Goal: Ask a question: Seek information or help from site administrators or community

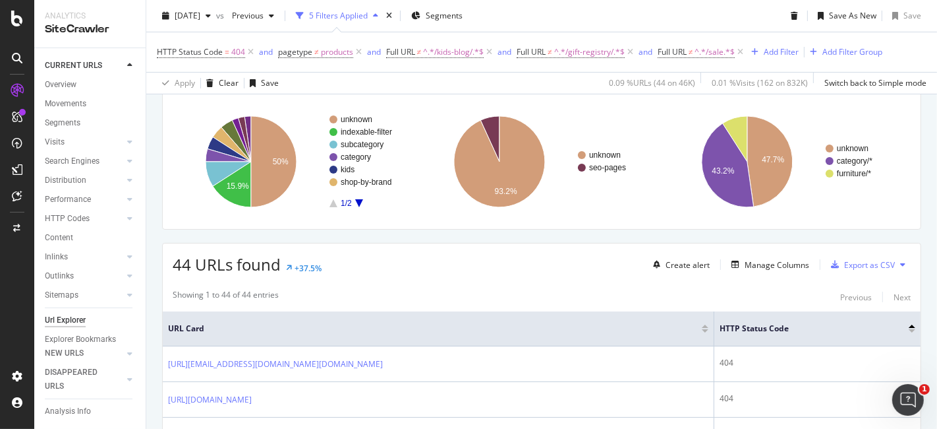
scroll to position [146, 0]
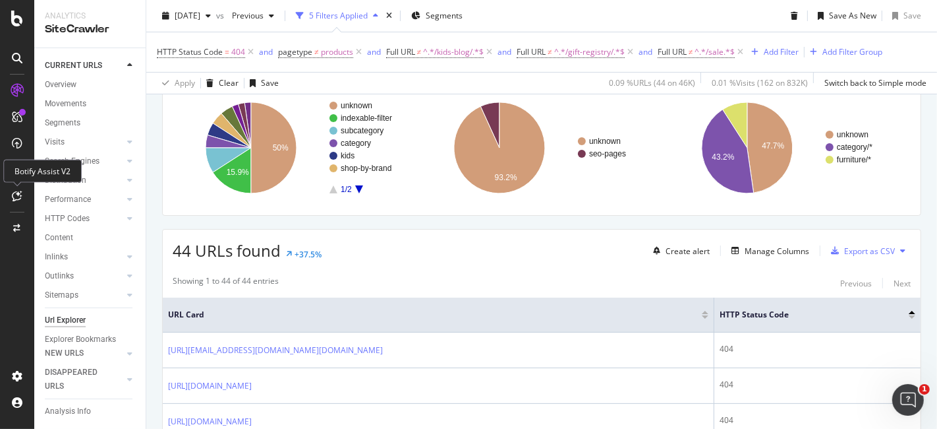
click at [13, 196] on icon at bounding box center [18, 196] width 10 height 11
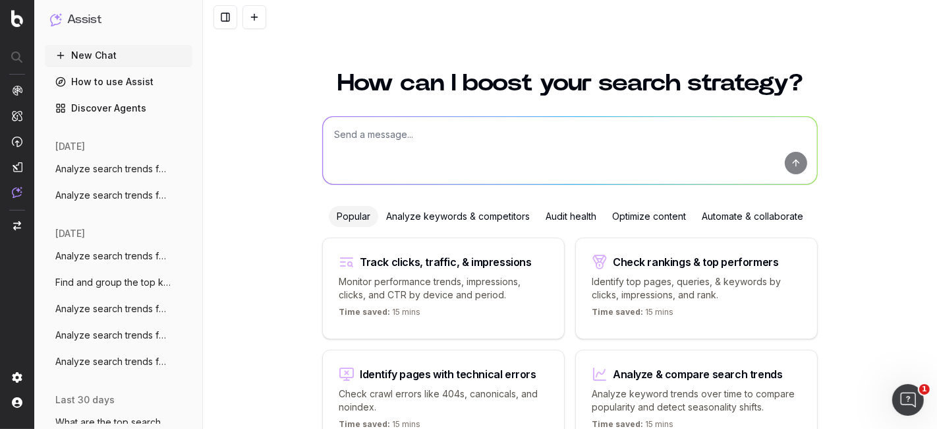
scroll to position [71, 0]
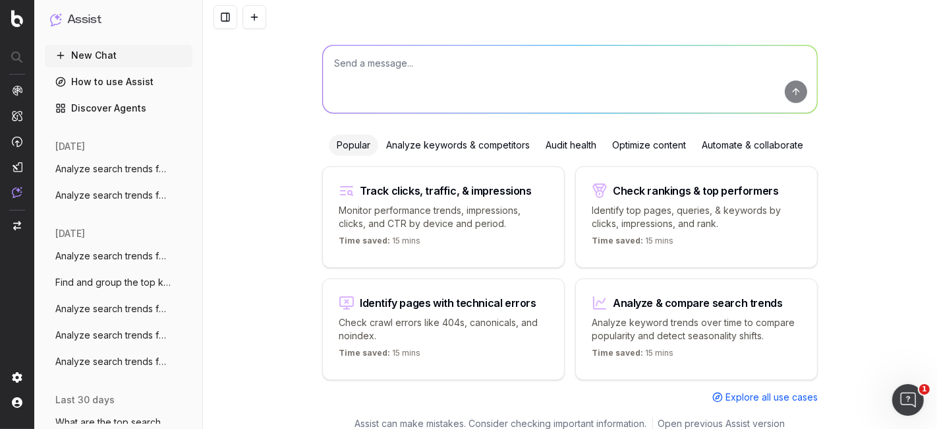
click at [711, 338] on p "Analyze keyword trends over time to compare popularity and detect seasonality s…" at bounding box center [697, 329] width 210 height 26
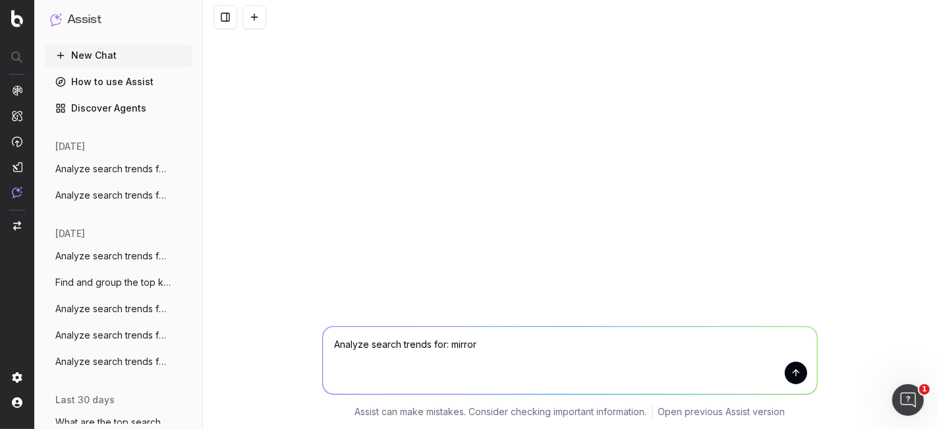
type textarea "Analyze search trends for: mirrors"
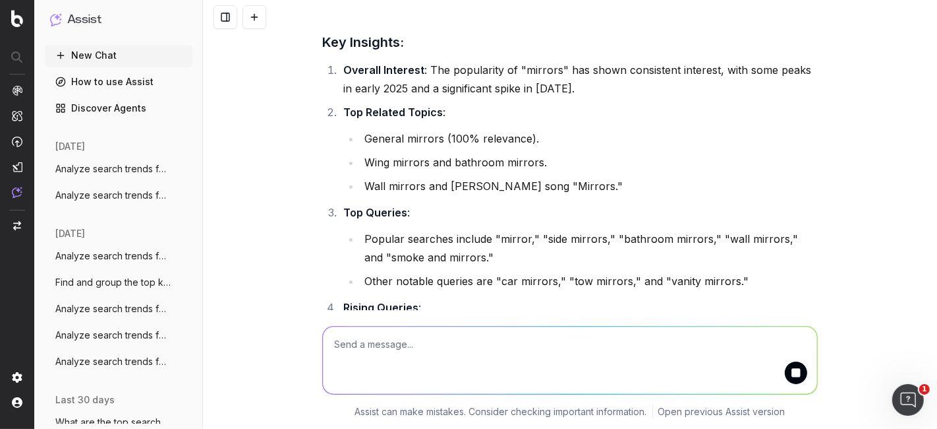
scroll to position [165, 0]
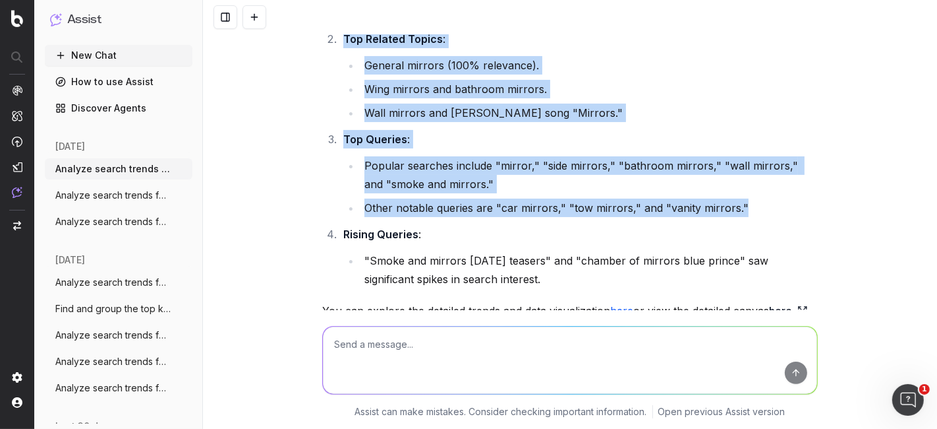
scroll to position [239, 0]
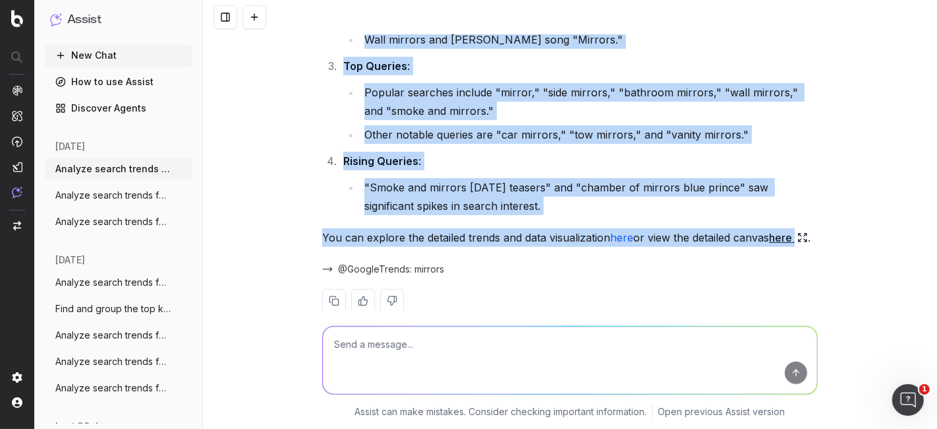
drag, startPoint x: 338, startPoint y: 140, endPoint x: 810, endPoint y: 238, distance: 482.2
click at [811, 238] on div "I analyzed the search trends for "mirrors" over the past year. Here's a summary…" at bounding box center [570, 90] width 496 height 488
click at [786, 234] on link "here" at bounding box center [788, 237] width 39 height 18
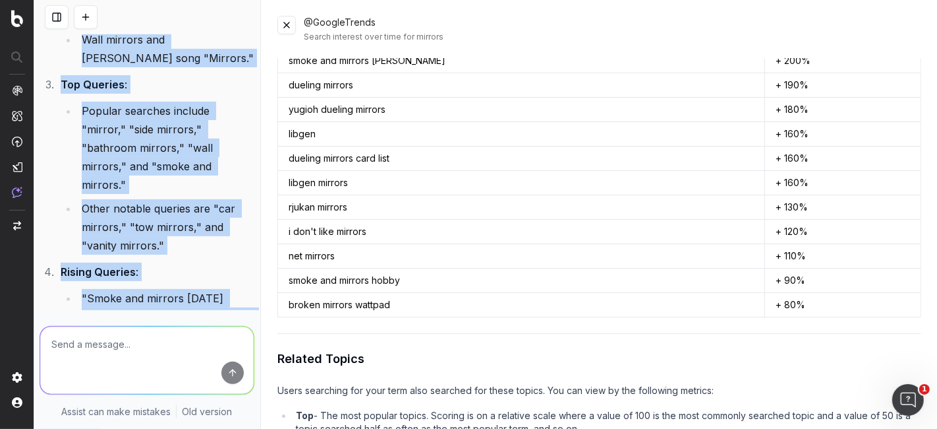
scroll to position [556, 0]
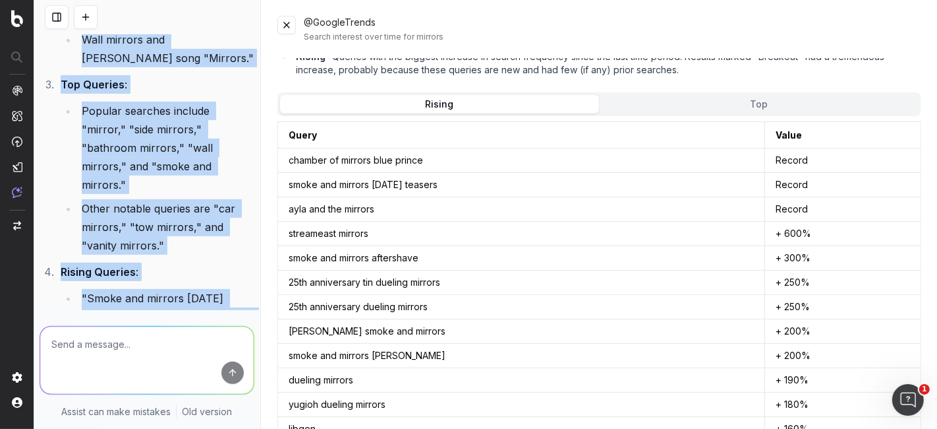
click at [290, 27] on button at bounding box center [287, 25] width 18 height 18
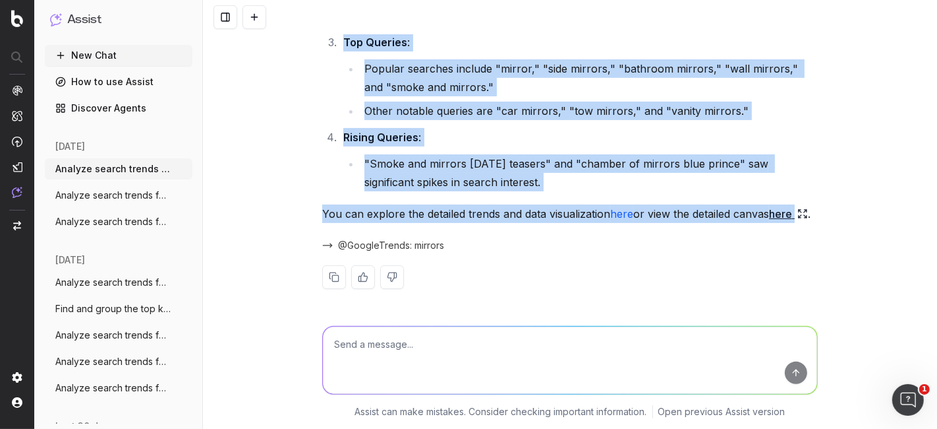
scroll to position [239, 0]
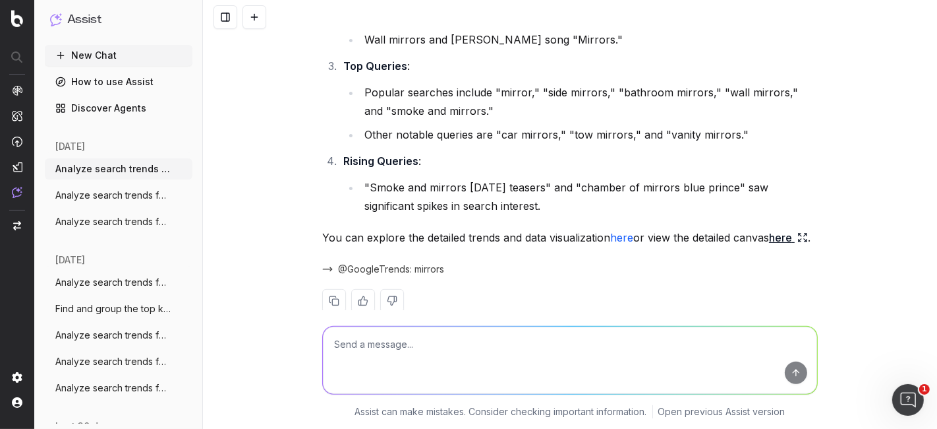
click at [396, 340] on textarea at bounding box center [570, 359] width 494 height 67
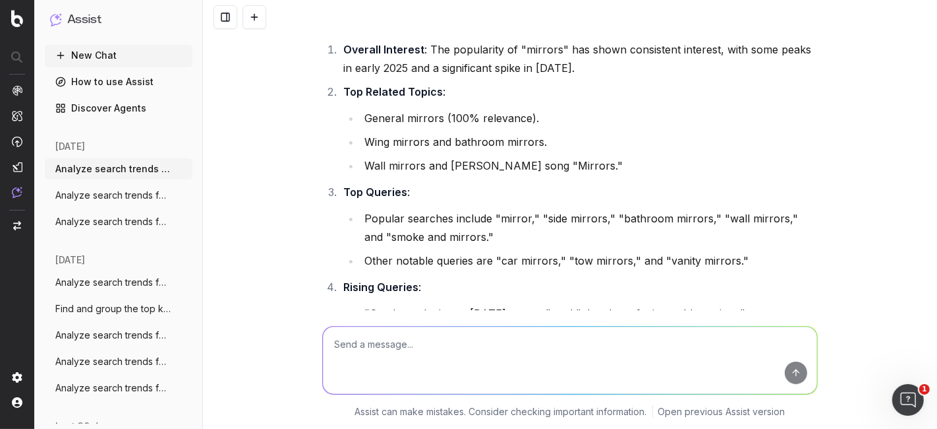
scroll to position [0, 0]
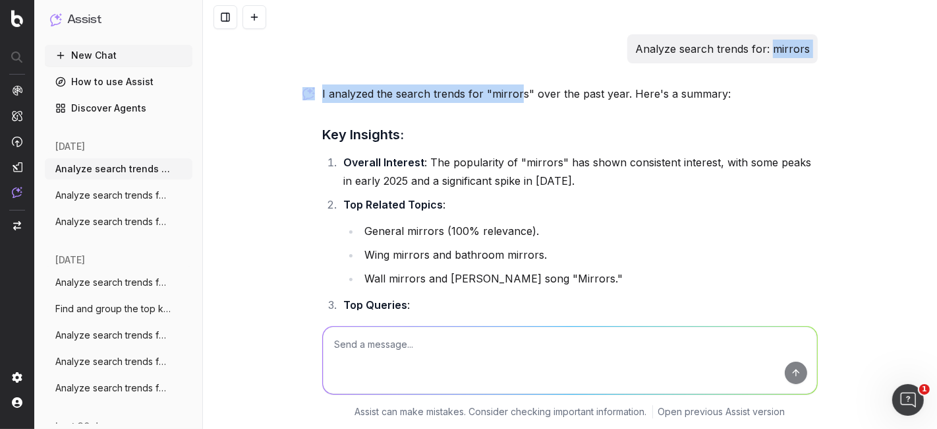
drag, startPoint x: 768, startPoint y: 48, endPoint x: 477, endPoint y: 121, distance: 300.4
click at [501, 69] on div "Analyze search trends for: mirrors I analyzed the search trends for "mirrors" o…" at bounding box center [570, 303] width 506 height 538
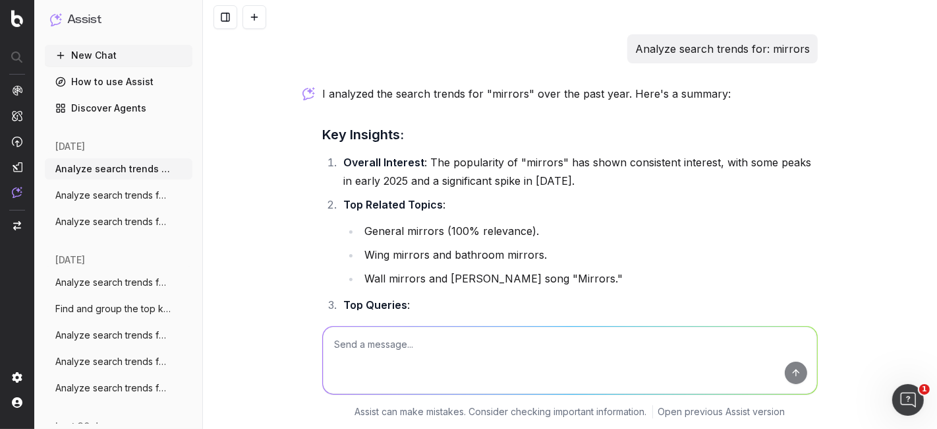
click at [460, 355] on textarea at bounding box center [570, 359] width 494 height 67
type textarea "Can you make these key insights specific to just home mirrors?"
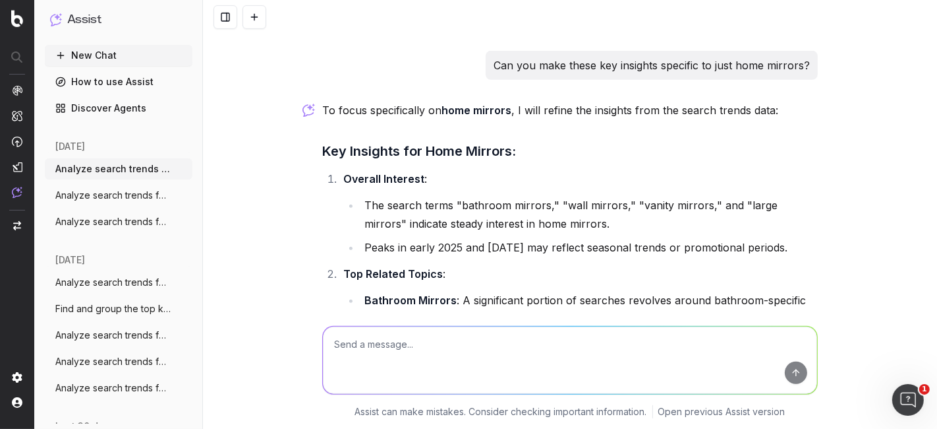
scroll to position [509, 0]
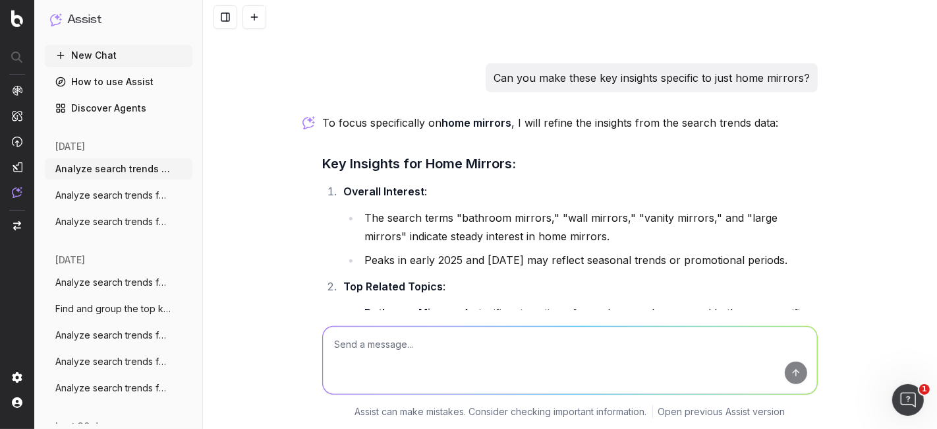
drag, startPoint x: 711, startPoint y: 222, endPoint x: 318, endPoint y: 165, distance: 397.6
click at [322, 165] on div "To focus specifically on home mirrors , I will refine the insights from the sea…" at bounding box center [570, 399] width 496 height 572
copy div "Key Insights for Home Mirrors: Overall Interest : The search terms "bathroom mi…"
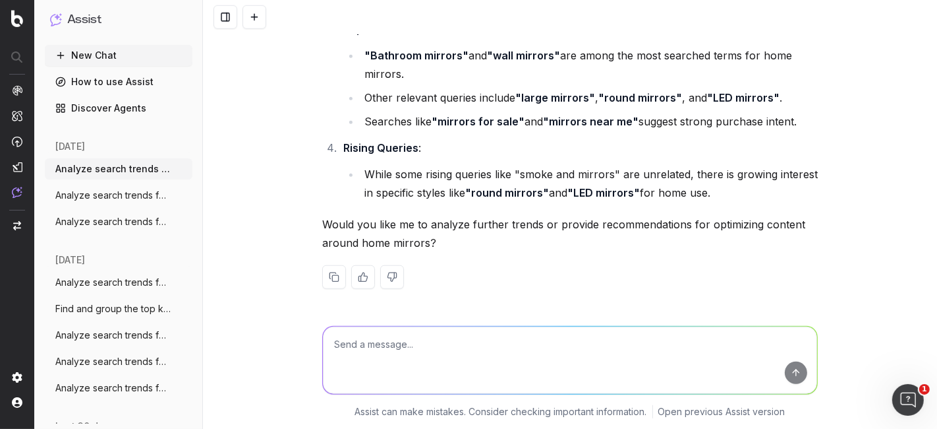
scroll to position [902, 0]
click at [351, 280] on button at bounding box center [363, 277] width 24 height 24
click at [427, 357] on textarea at bounding box center [570, 359] width 494 height 67
type textarea "Yes, please analyze further trends!"
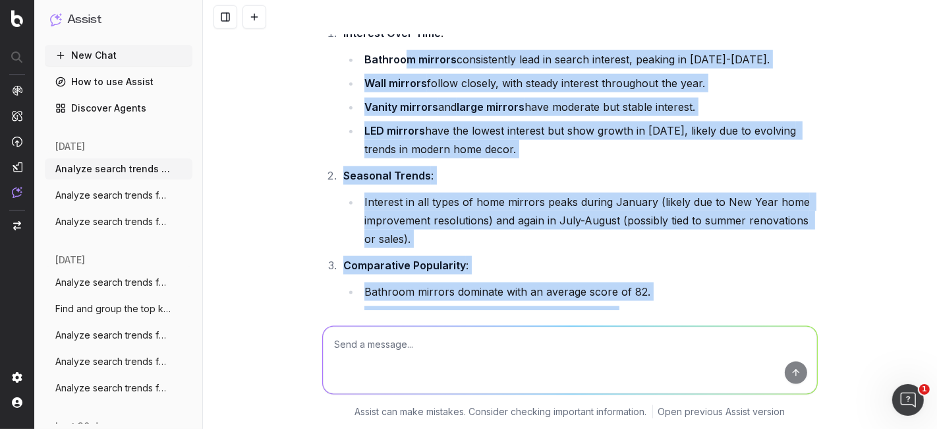
scroll to position [1258, 0]
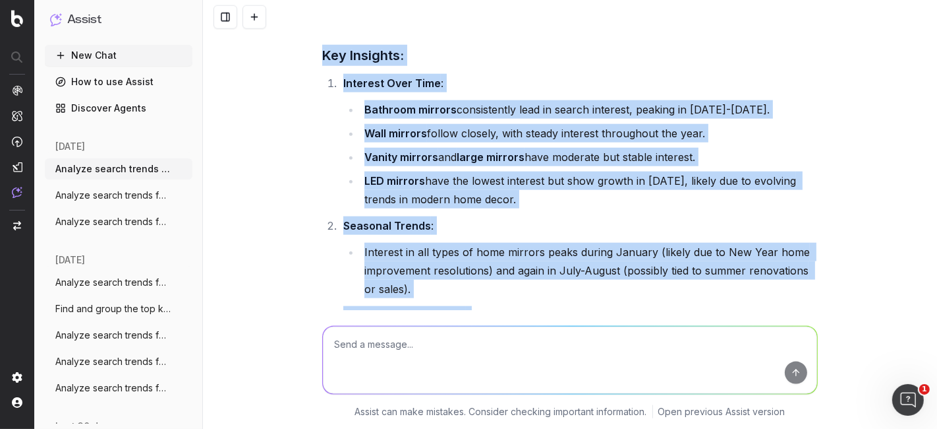
drag, startPoint x: 416, startPoint y: 208, endPoint x: 303, endPoint y: 71, distance: 177.9
click at [303, 71] on div "Analyze search trends for: mirrors I analyzed the search trends for "mirrors" o…" at bounding box center [570, 214] width 734 height 429
copy div "Key Insights: Interest Over Time : Bathroom mirrors consistently lead in search…"
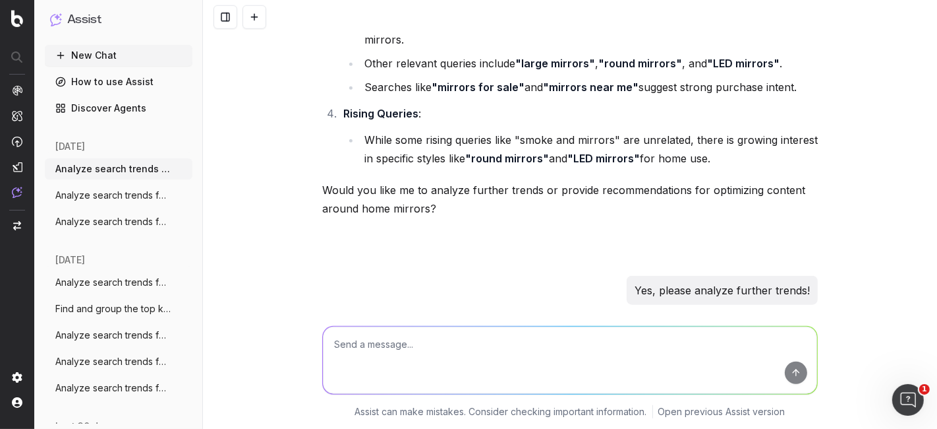
scroll to position [891, 0]
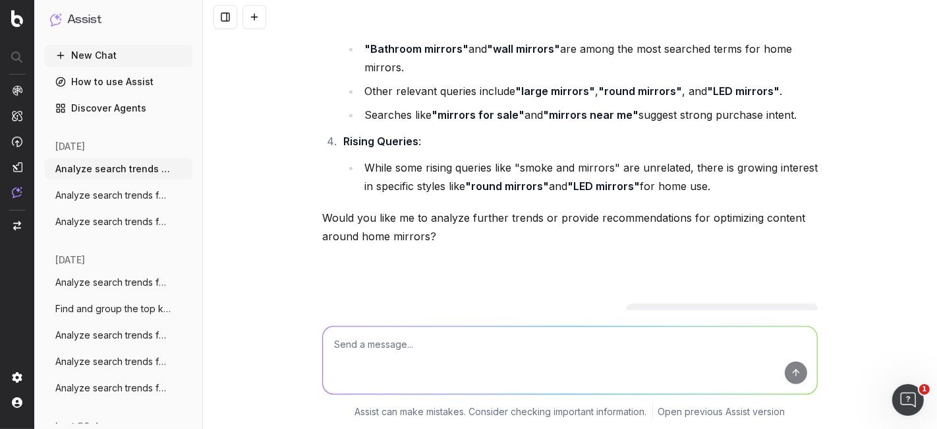
click at [564, 340] on textarea at bounding box center [570, 359] width 494 height 67
type textarea "Can you provide recommendations for optimizing content around home mirrors?"
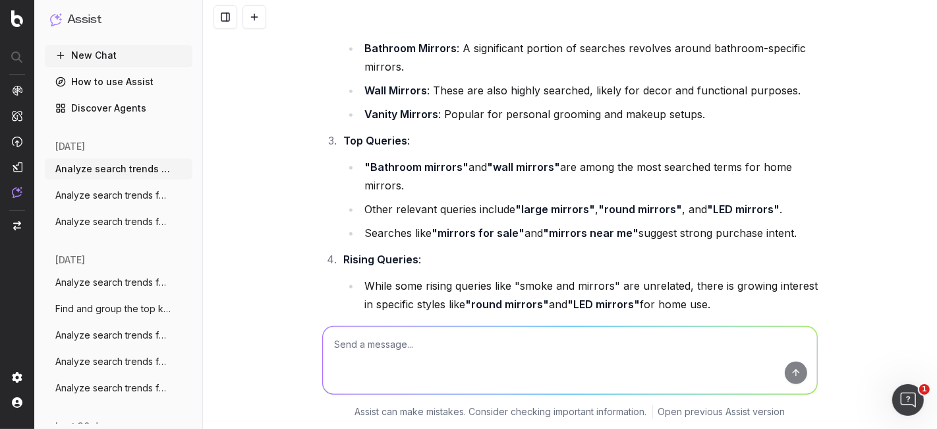
scroll to position [480, 0]
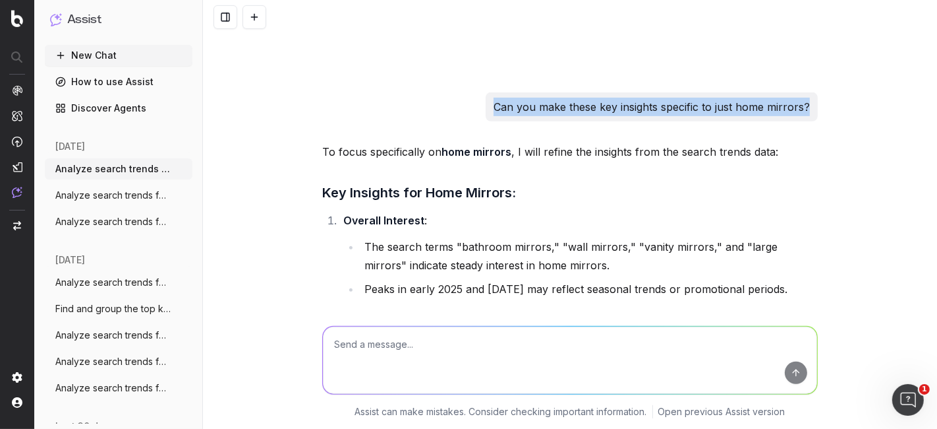
drag, startPoint x: 493, startPoint y: 122, endPoint x: 809, endPoint y: 124, distance: 315.8
click at [809, 121] on div "Can you make these key insights specific to just home mirrors?" at bounding box center [652, 106] width 332 height 29
copy p "Can you make these key insights specific to just home mirrors?"
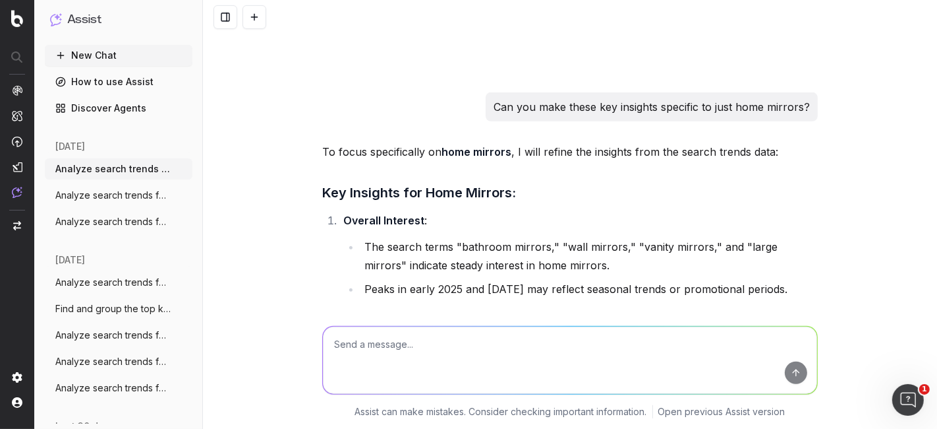
click at [394, 339] on textarea at bounding box center [570, 359] width 494 height 67
type textarea "can you delve into popular mirror materials?"
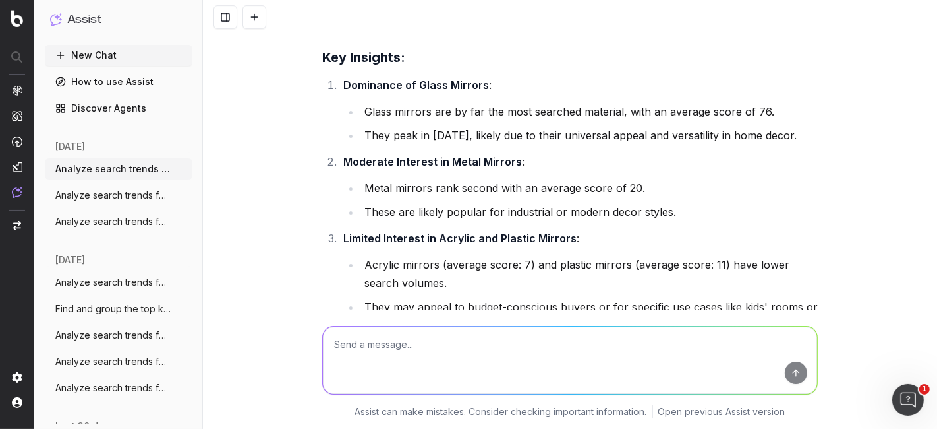
scroll to position [3569, 0]
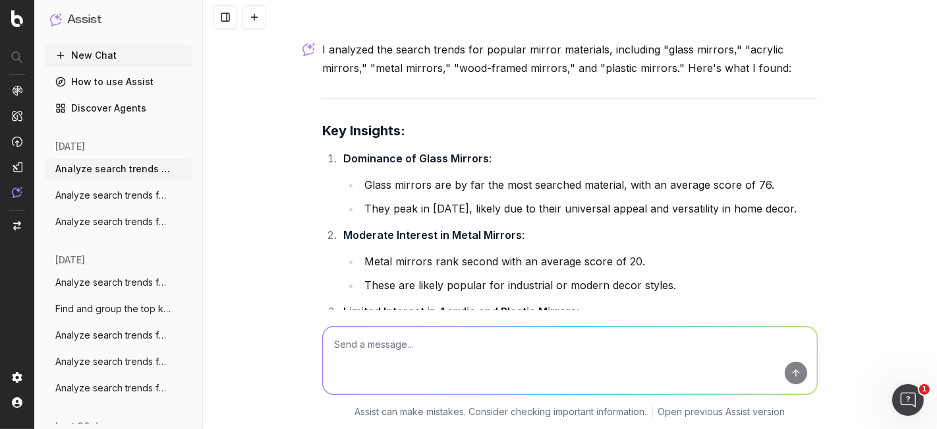
drag, startPoint x: 732, startPoint y: 140, endPoint x: 315, endPoint y: 132, distance: 417.4
copy div "Key Insights: Dominance of Glass Mirrors : Glass mirrors are by far the most se…"
click at [119, 47] on button "New Chat" at bounding box center [119, 55] width 148 height 21
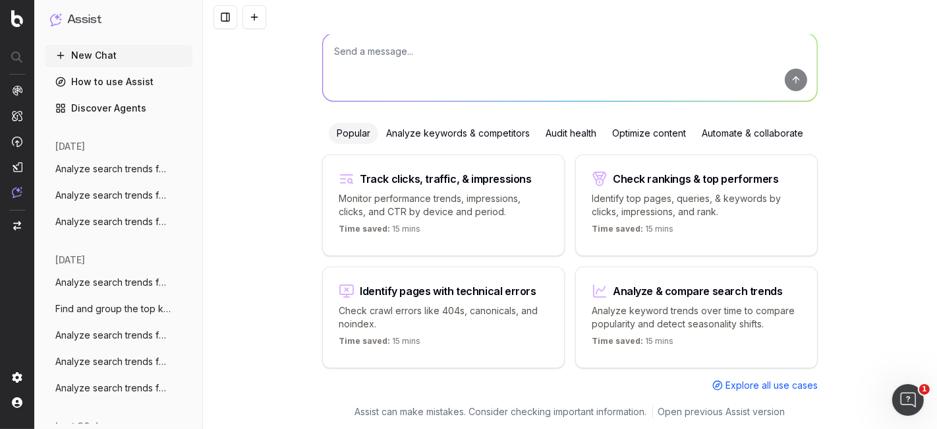
scroll to position [71, 0]
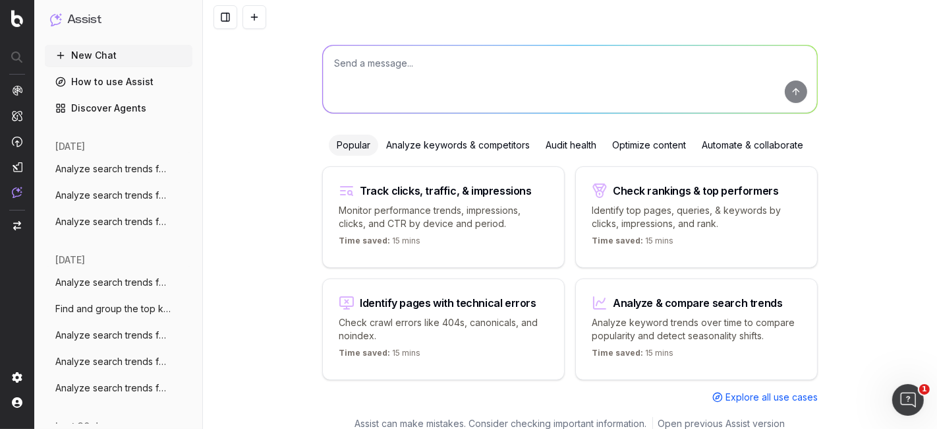
click at [683, 229] on div "Check rankings & top performers Identify top pages, queries, & keywords by clic…" at bounding box center [697, 217] width 243 height 102
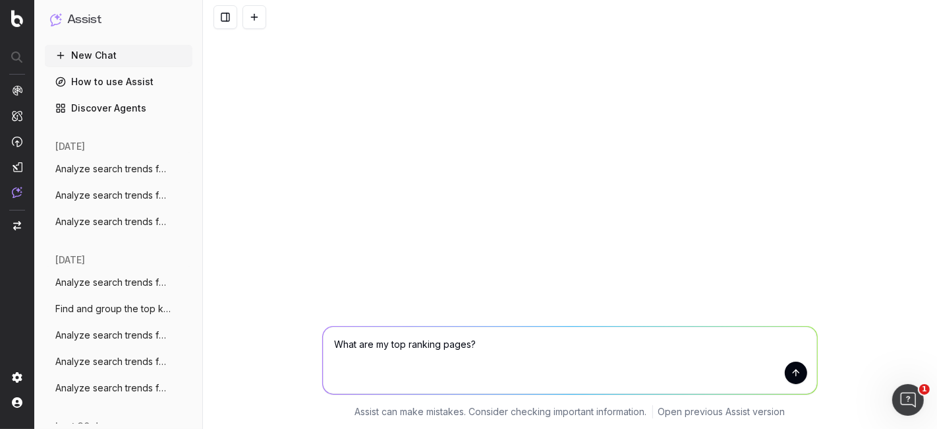
click at [518, 345] on textarea "What are my top ranking pages?" at bounding box center [570, 359] width 494 height 67
type textarea "What are my top ranking search terms for mirrors?"
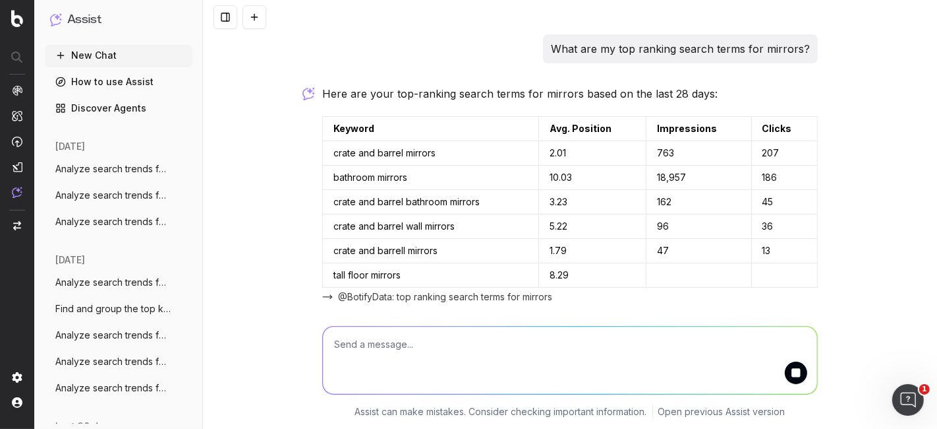
scroll to position [5, 0]
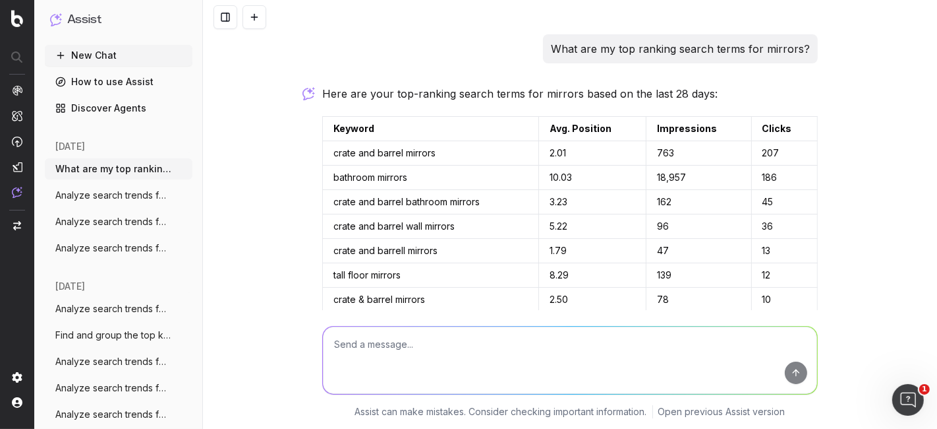
click at [98, 192] on span "Analyze search trends for: mirrors" at bounding box center [113, 195] width 116 height 13
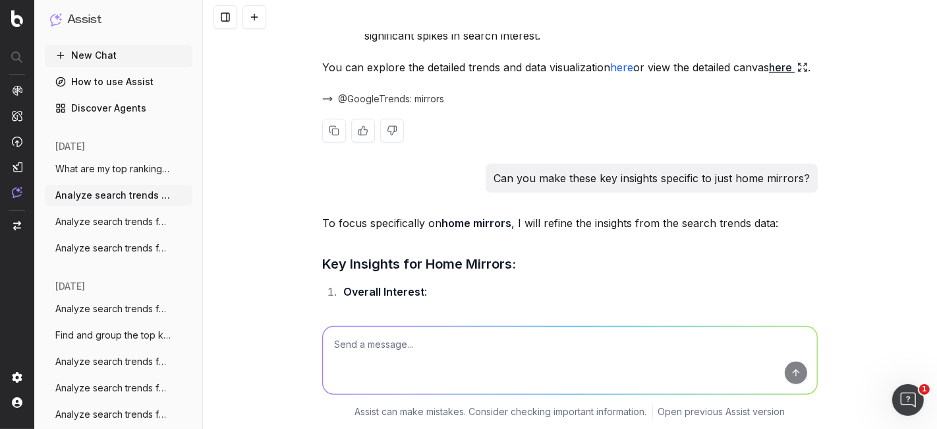
scroll to position [439, 0]
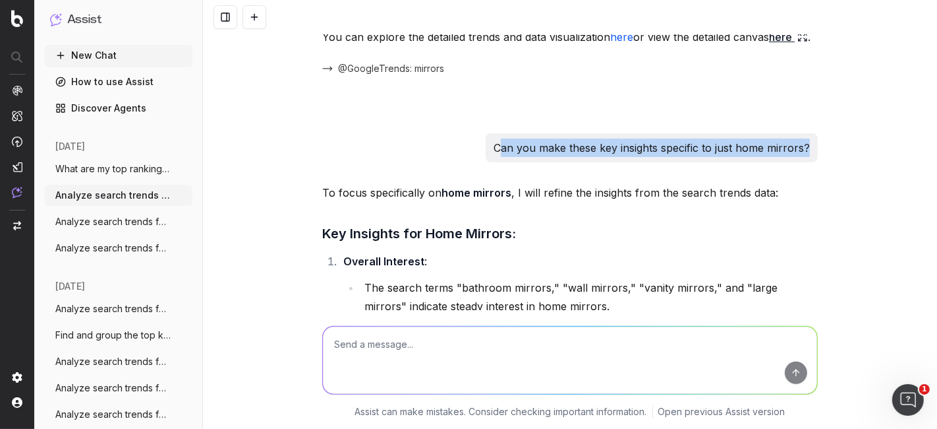
drag, startPoint x: 496, startPoint y: 164, endPoint x: 810, endPoint y: 159, distance: 313.2
click at [809, 158] on div "Can you make these key insights specific to just home mirrors?" at bounding box center [652, 147] width 332 height 29
click at [810, 159] on div "Can you make these key insights specific to just home mirrors?" at bounding box center [652, 147] width 332 height 29
drag, startPoint x: 806, startPoint y: 165, endPoint x: 454, endPoint y: 178, distance: 352.3
click at [454, 162] on div "Can you make these key insights specific to just home mirrors?" at bounding box center [570, 147] width 496 height 29
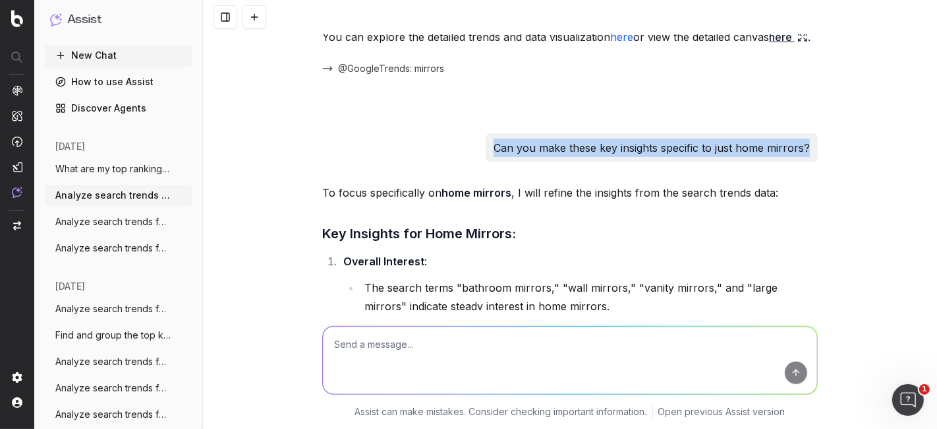
copy p "Can you make these key insights specific to just home mirrors?"
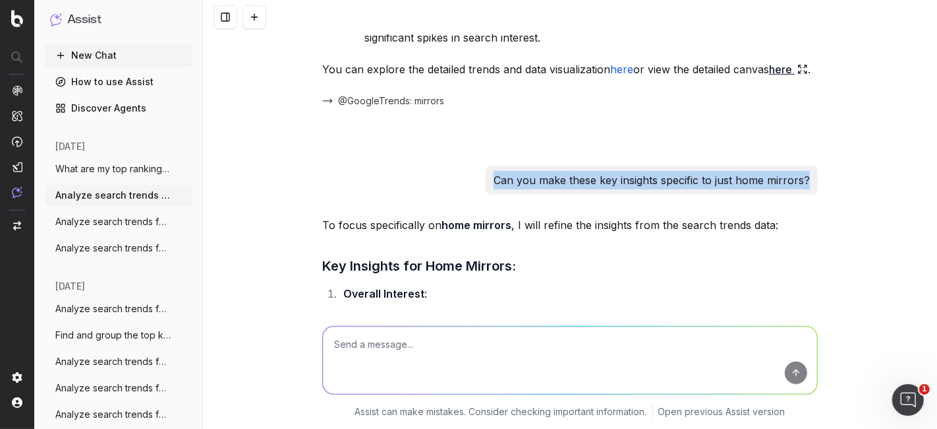
scroll to position [512, 0]
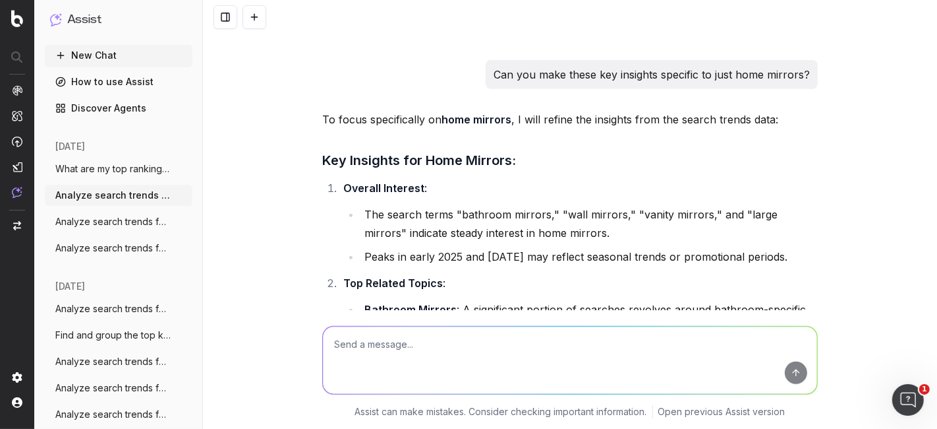
click at [406, 359] on textarea at bounding box center [570, 359] width 494 height 67
paste textarea "Can you make these key insights specific to just home mirrors?"
type textarea "Can you make these key insights specific to just home mirrors?"
click at [794, 374] on button "submit" at bounding box center [796, 372] width 22 height 22
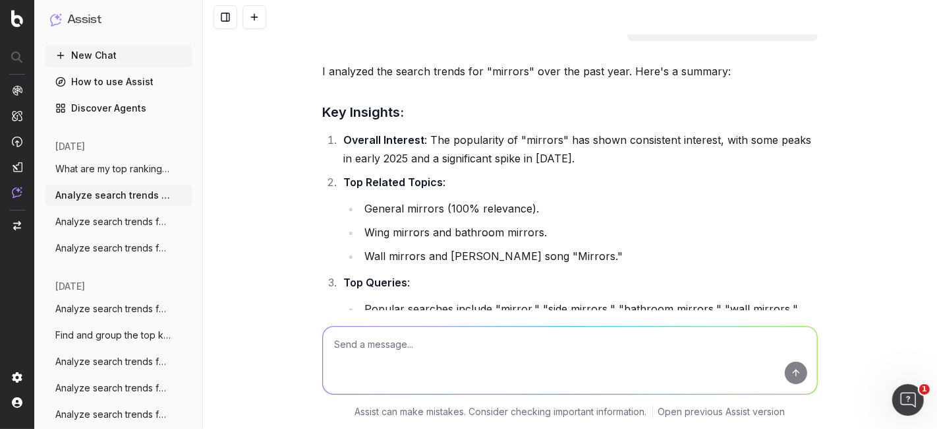
scroll to position [0, 0]
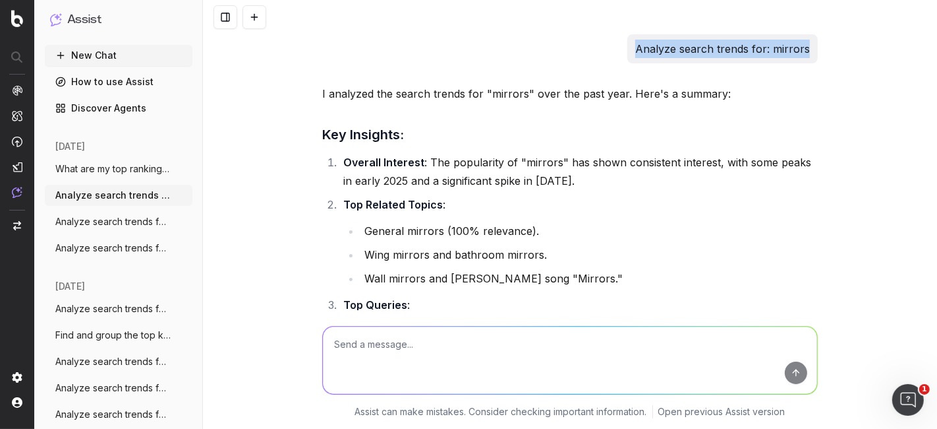
drag, startPoint x: 634, startPoint y: 47, endPoint x: 823, endPoint y: 44, distance: 188.6
click at [823, 43] on div "Analyze search trends for: mirrors I analyzed the search trends for "mirrors" o…" at bounding box center [570, 214] width 734 height 429
copy p "Analyze search trends for: mirrors"
click at [145, 51] on button "New Chat" at bounding box center [119, 55] width 148 height 21
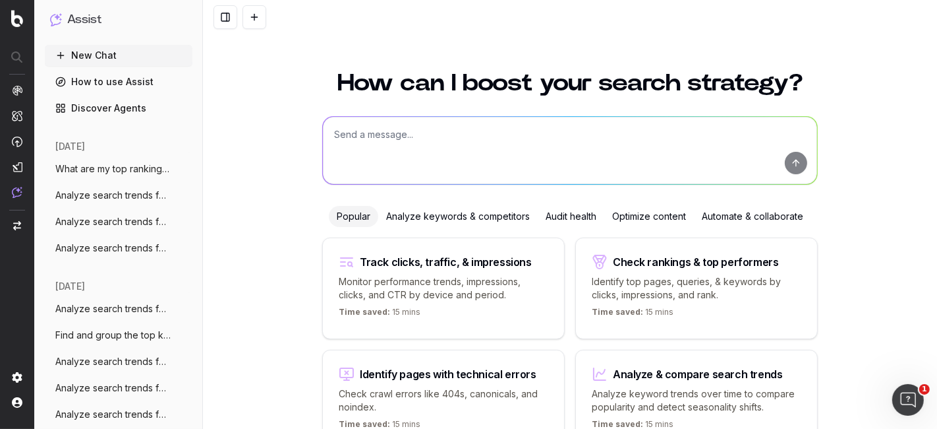
click at [365, 125] on textarea at bounding box center [570, 150] width 494 height 67
paste textarea "Analyze search trends for: mirrors"
type textarea "Analyze search trends for: mirrors"
click at [795, 158] on button "submit" at bounding box center [796, 163] width 22 height 22
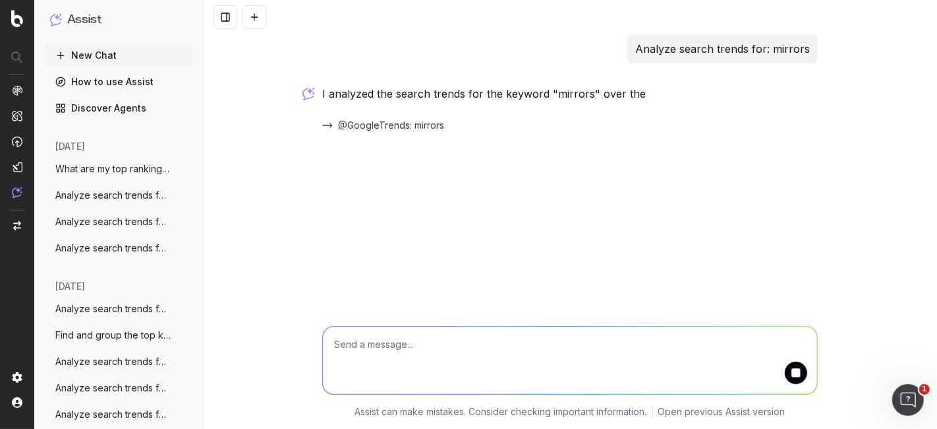
click at [110, 191] on span "Analyze search trends for: mirrors" at bounding box center [113, 195] width 116 height 13
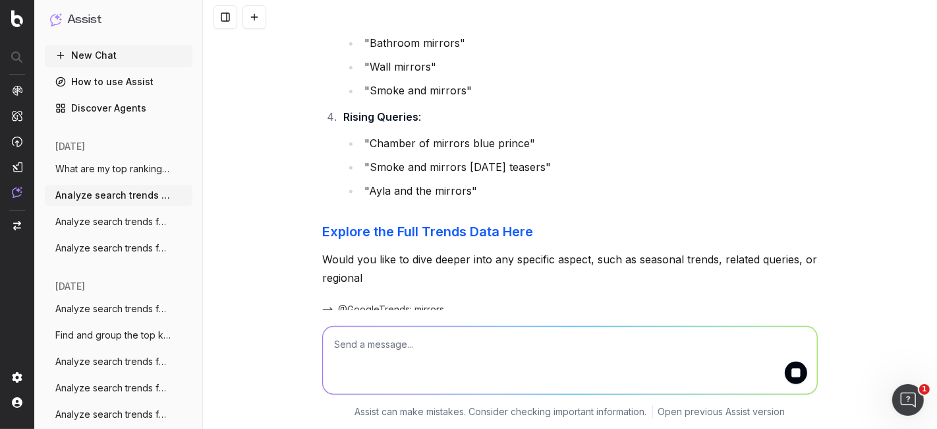
scroll to position [425, 0]
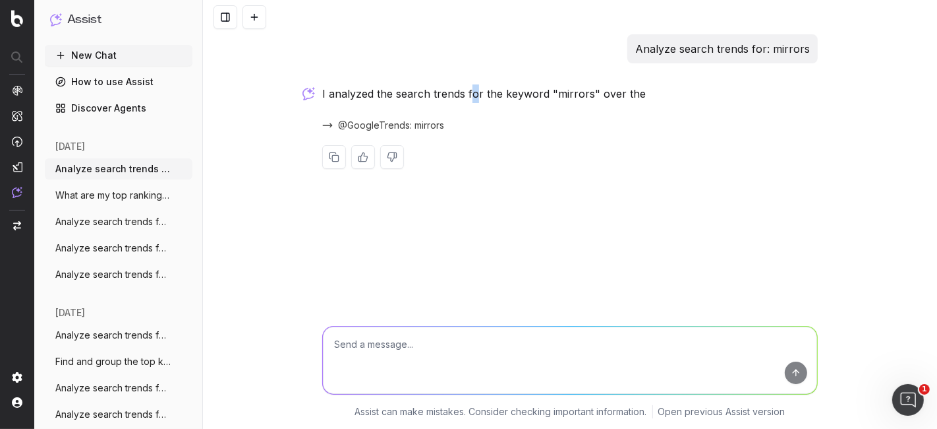
click at [473, 94] on p "I analyzed the search trends for the keyword "mirrors" over the" at bounding box center [570, 93] width 496 height 18
click at [383, 110] on div "I analyzed the search trends for the keyword "mirrors" over the @GoogleTrends: …" at bounding box center [570, 136] width 496 height 105
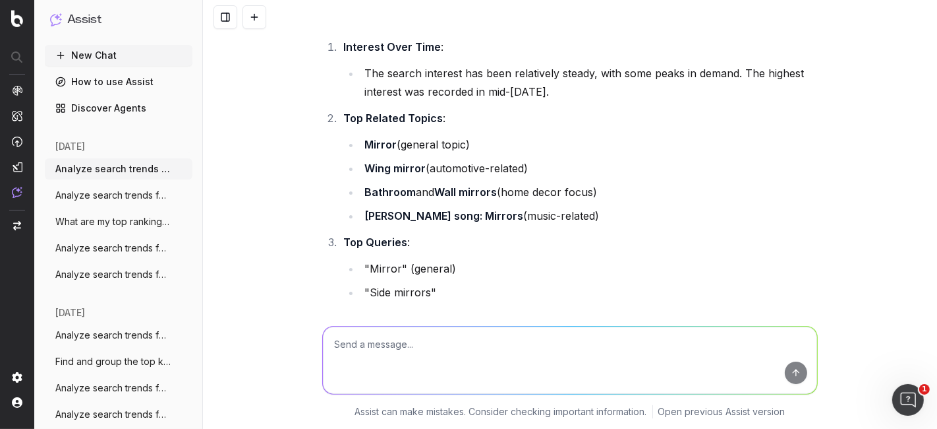
scroll to position [146, 0]
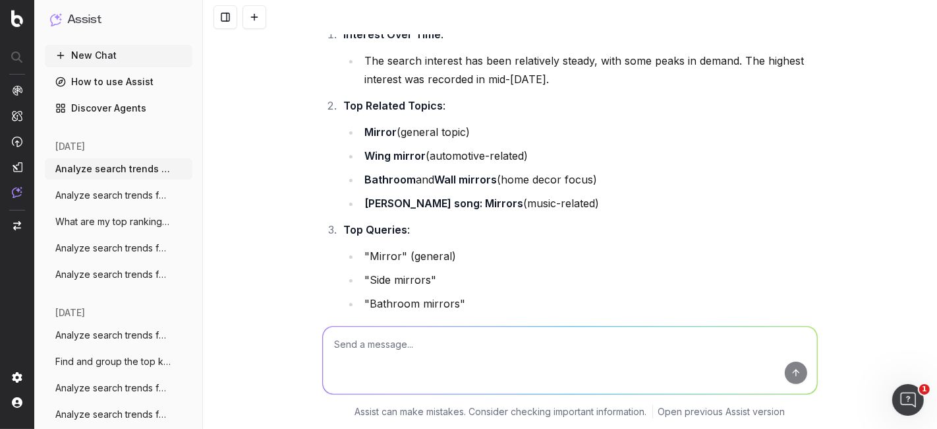
click at [99, 200] on span "Analyze search trends for: mirrors" at bounding box center [113, 195] width 116 height 13
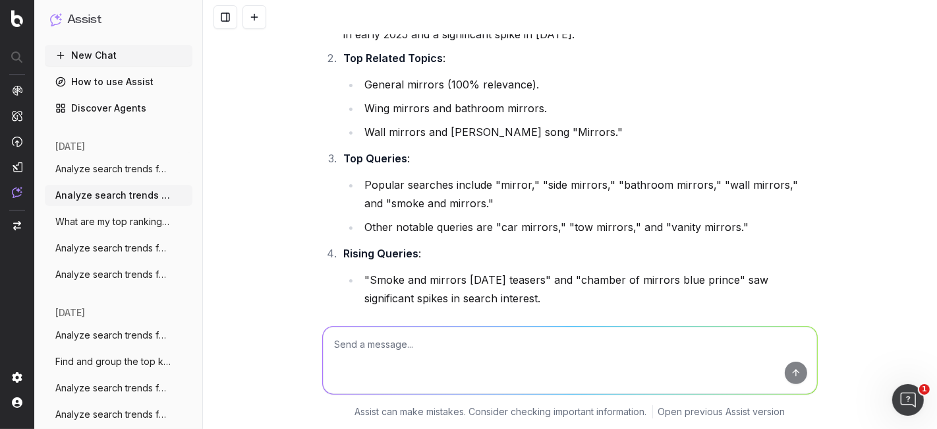
click at [101, 216] on span "What are my top ranking search terms for" at bounding box center [113, 221] width 116 height 13
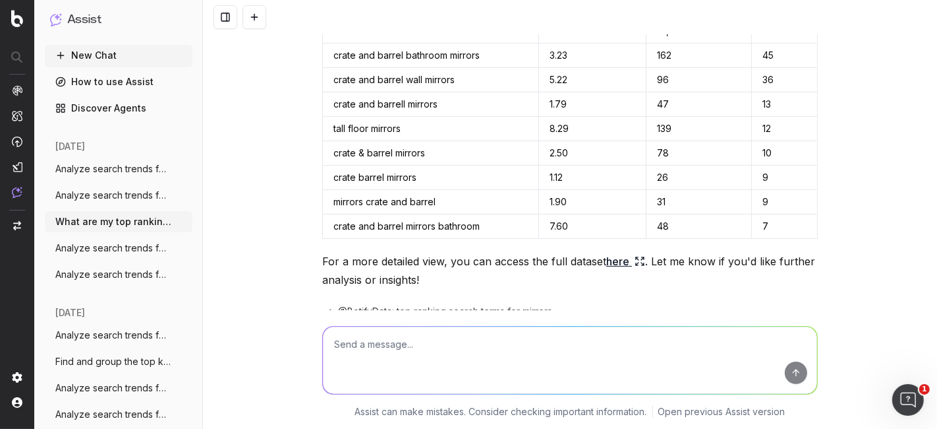
click at [133, 196] on span "Analyze search trends for: mirrors" at bounding box center [113, 195] width 116 height 13
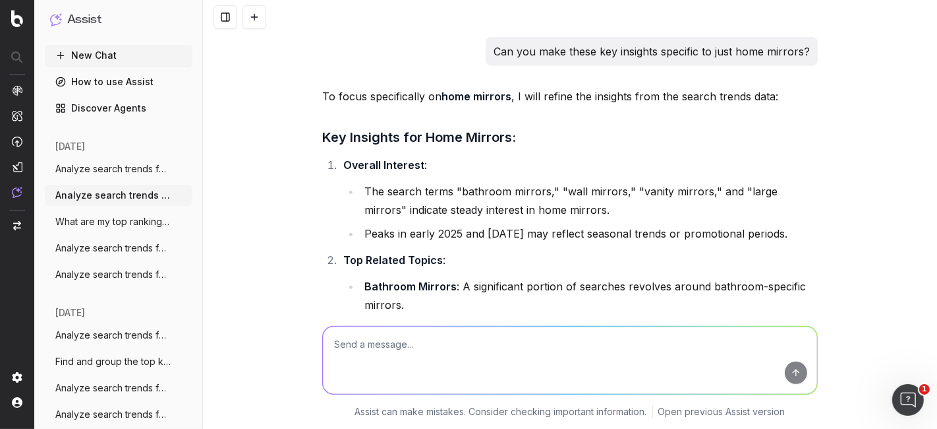
scroll to position [512, 0]
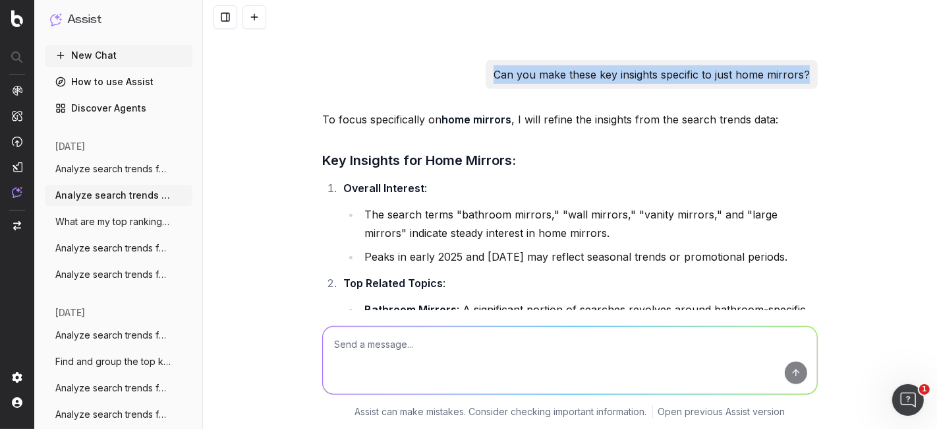
drag, startPoint x: 487, startPoint y: 100, endPoint x: 809, endPoint y: 89, distance: 321.9
click at [809, 89] on div "Can you make these key insights specific to just home mirrors?" at bounding box center [652, 74] width 332 height 29
copy p "Can you make these key insights specific to just home mirrors?"
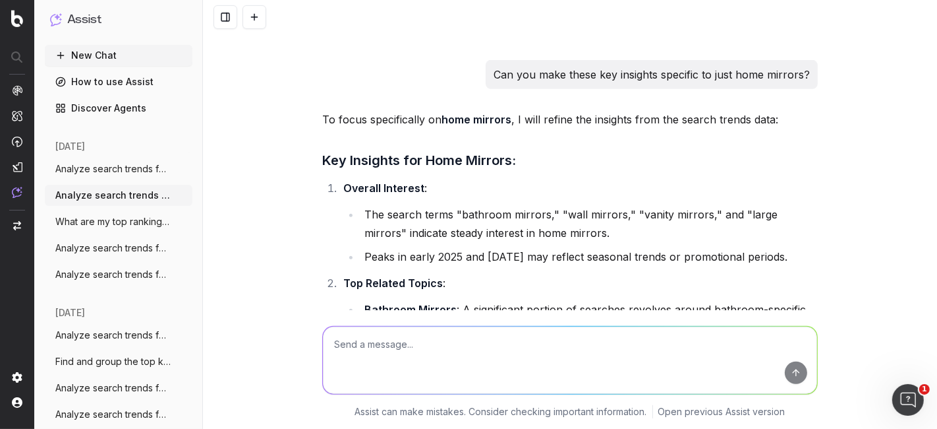
click at [468, 347] on textarea at bounding box center [570, 359] width 494 height 67
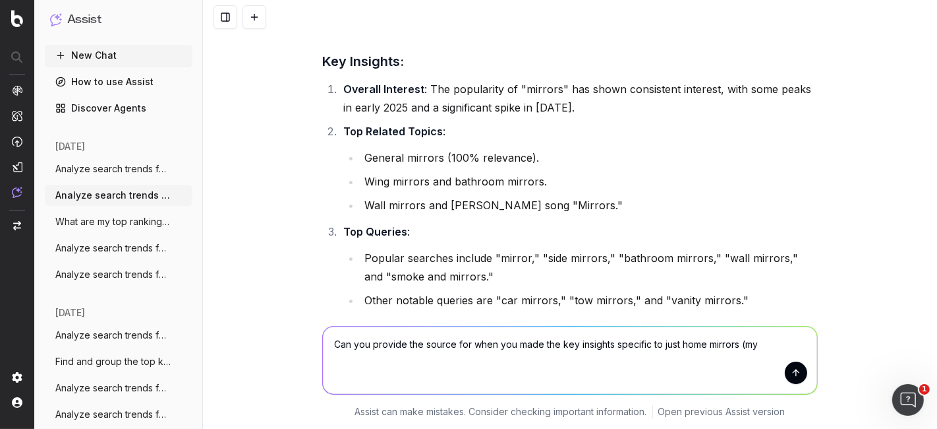
scroll to position [0, 0]
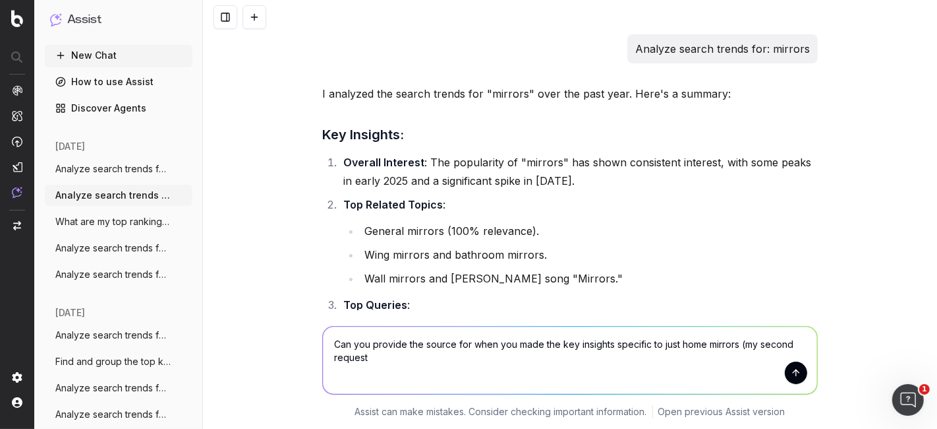
type textarea "Can you provide the source for when you made the key insights specific to just …"
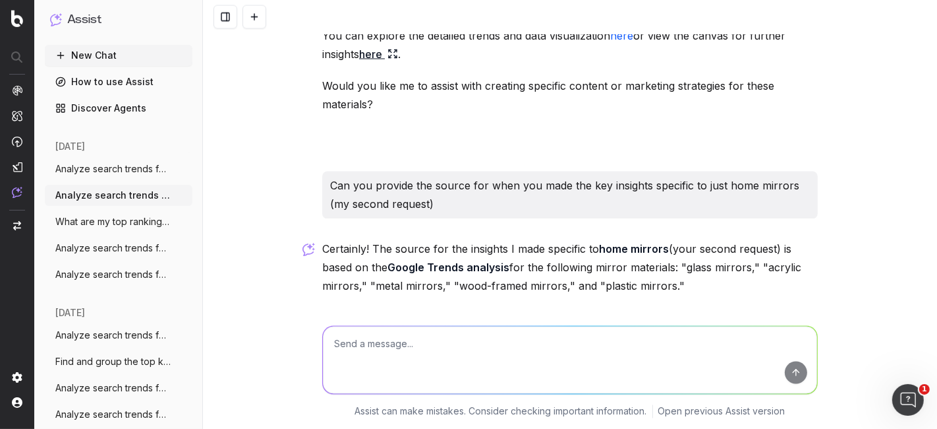
scroll to position [6330, 0]
